Goal: Information Seeking & Learning: Learn about a topic

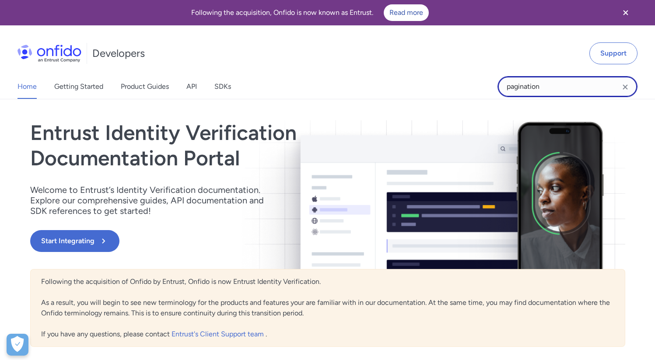
click at [550, 91] on input "pagination" at bounding box center [568, 86] width 140 height 21
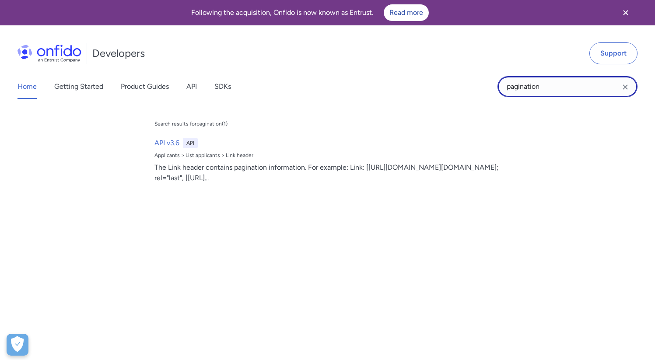
click at [550, 91] on input "pagination" at bounding box center [568, 86] width 140 height 21
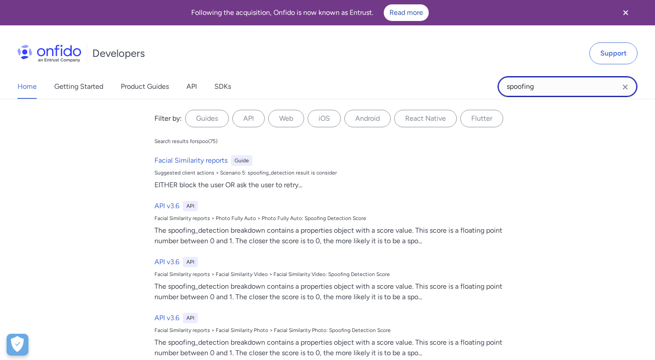
type input "spoofing"
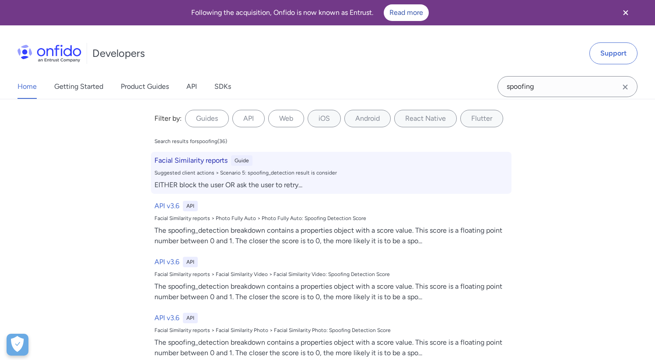
click at [204, 165] on h6 "Facial Similarity reports" at bounding box center [191, 160] width 73 height 11
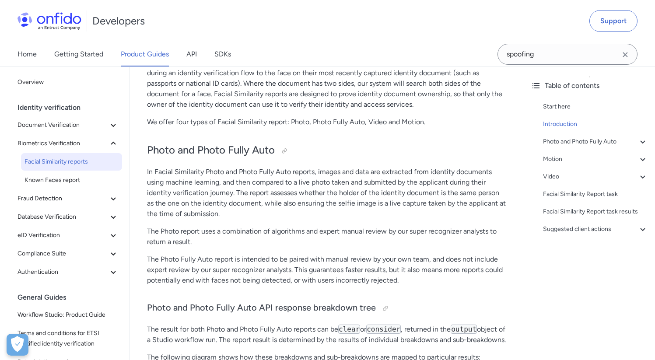
scroll to position [661, 0]
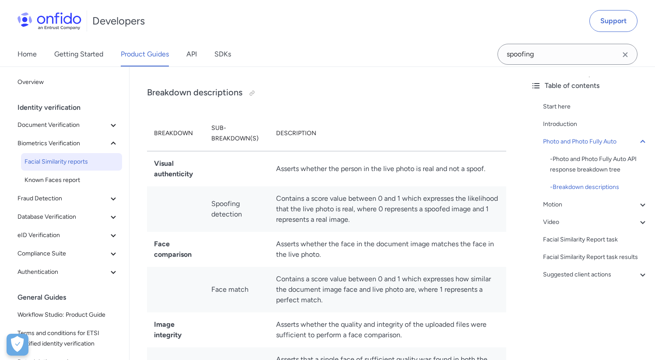
click at [233, 187] on td at bounding box center [236, 168] width 64 height 35
click at [253, 97] on div at bounding box center [252, 93] width 7 height 7
click at [435, 169] on td "Asserts whether the person in the live photo is real and not a spoof." at bounding box center [387, 168] width 237 height 35
click at [257, 100] on h3 "Breakdown descriptions" at bounding box center [326, 93] width 359 height 14
click at [253, 97] on div at bounding box center [252, 93] width 7 height 7
